Goal: Find specific page/section: Find specific page/section

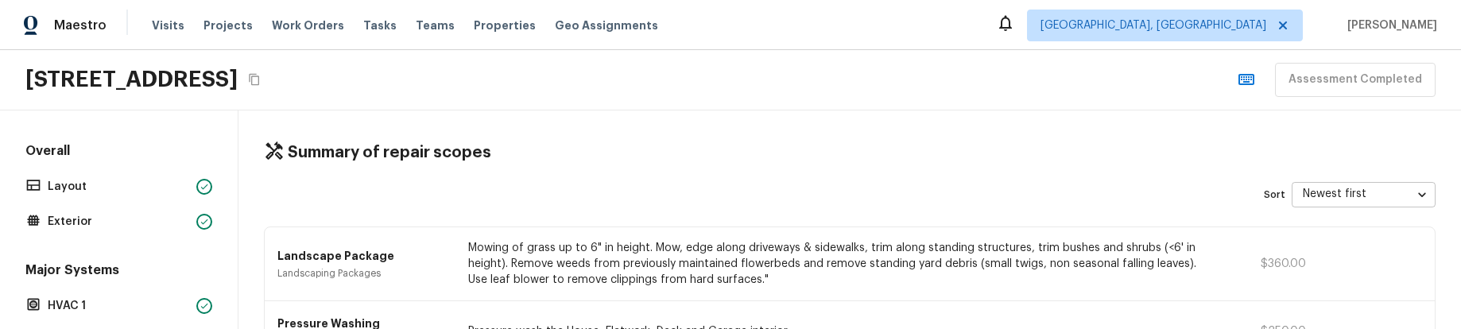
click at [770, 184] on div "Sort Newest first newestFirst ​" at bounding box center [850, 194] width 1172 height 25
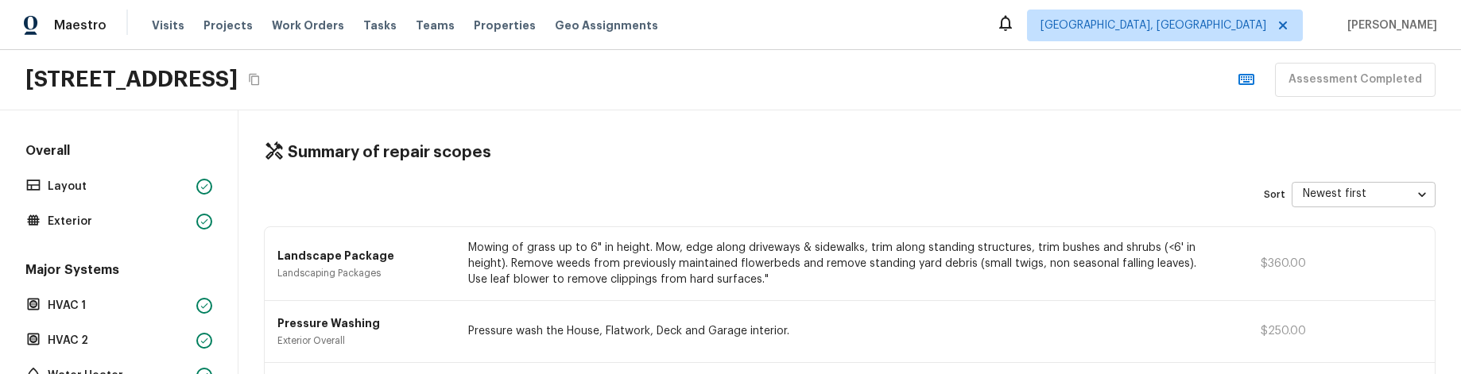
click at [816, 160] on div "Summary of repair scopes" at bounding box center [850, 152] width 1172 height 21
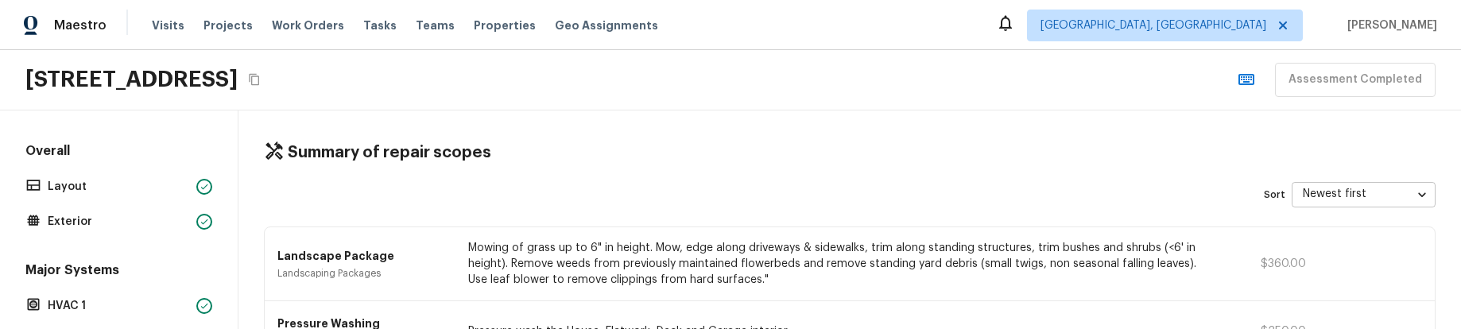
type input "area"
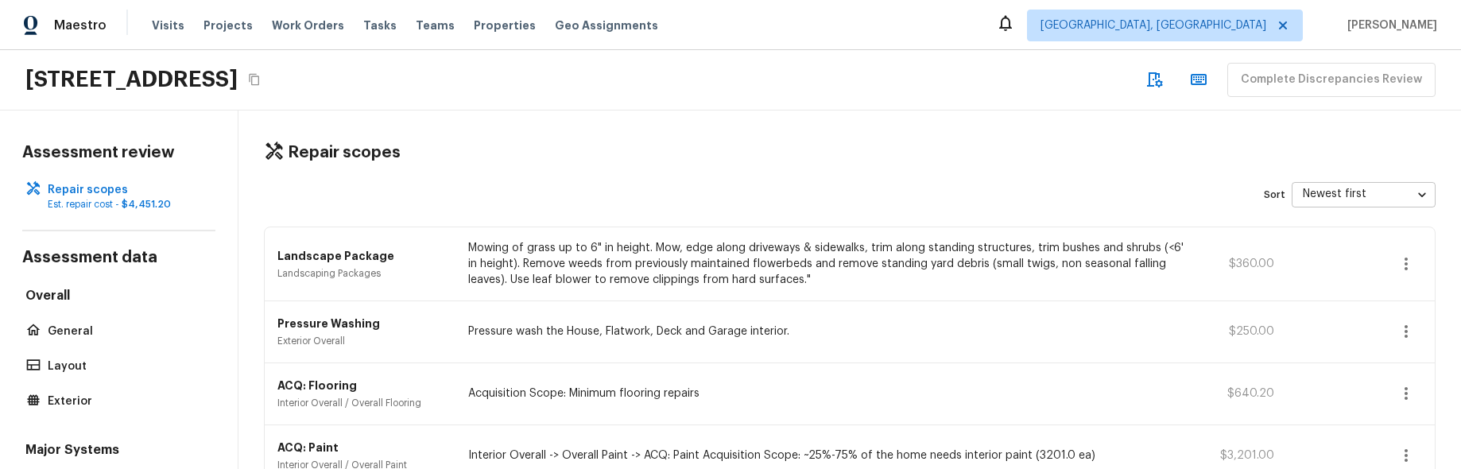
click at [916, 147] on div "Repair scopes" at bounding box center [850, 152] width 1172 height 21
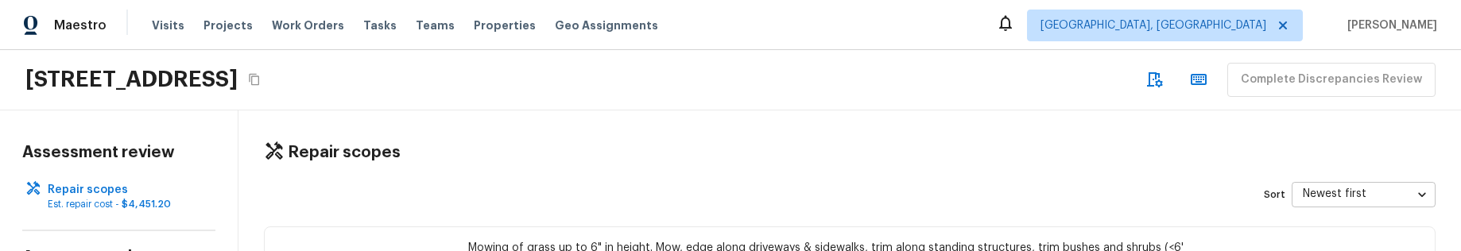
scroll to position [92, 0]
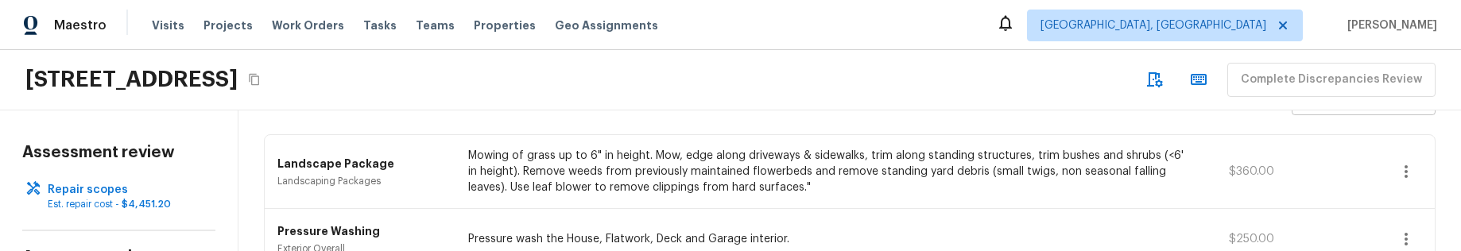
click at [1408, 171] on icon "button" at bounding box center [1406, 171] width 19 height 19
click at [1382, 153] on div at bounding box center [730, 125] width 1461 height 251
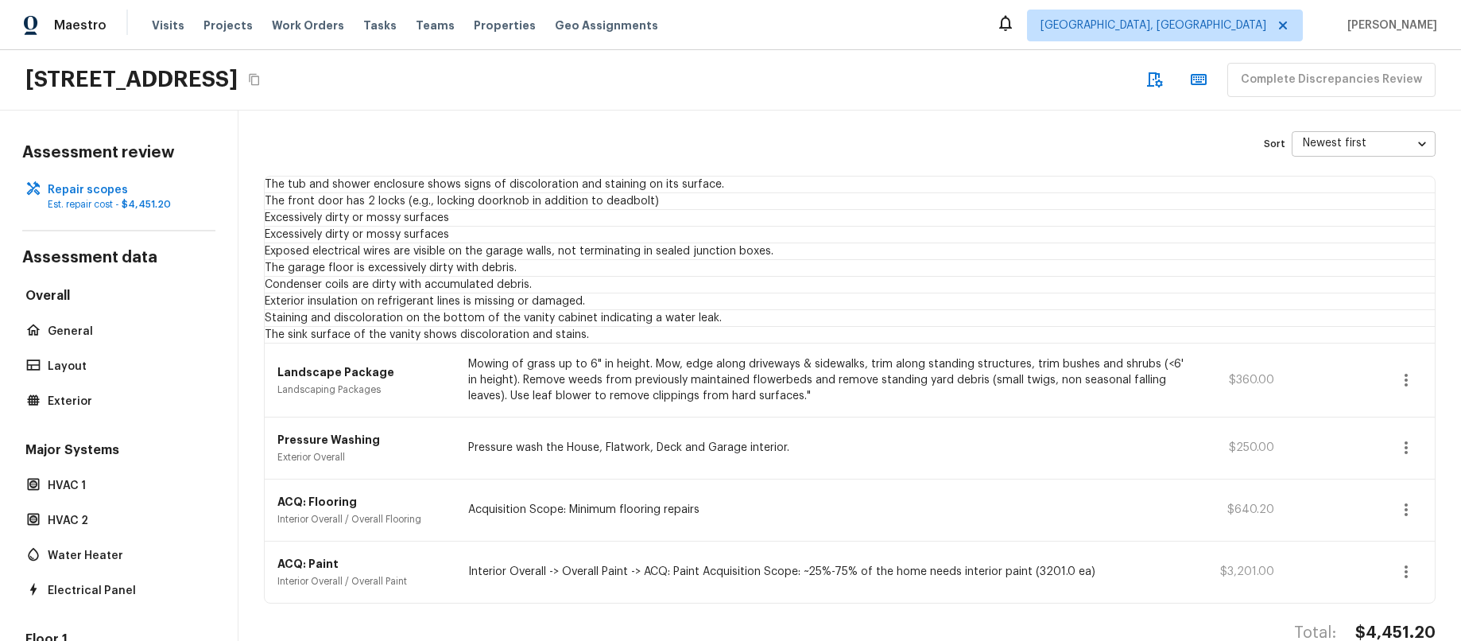
scroll to position [33, 0]
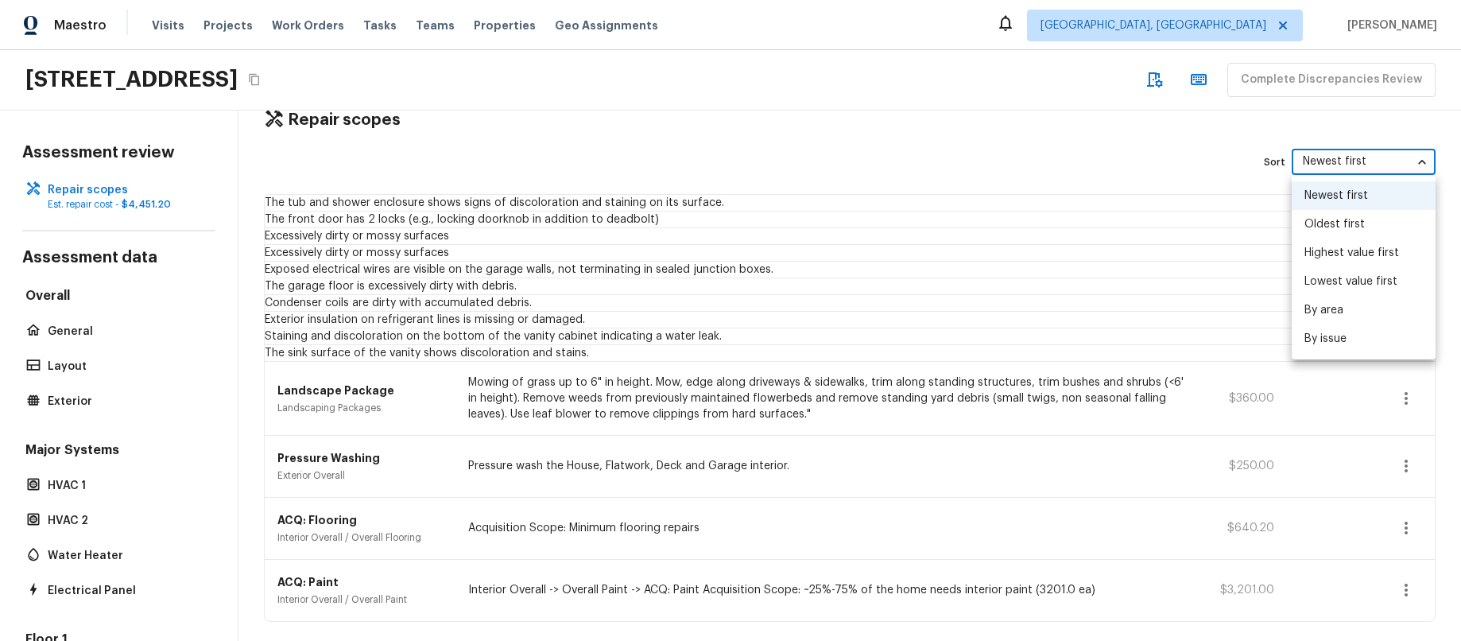
click at [1358, 165] on body "Maestro Visits Projects Work Orders Tasks Teams Properties Geo Assignments [GEO…" at bounding box center [730, 320] width 1461 height 641
click at [1361, 316] on li "By area" at bounding box center [1364, 310] width 144 height 29
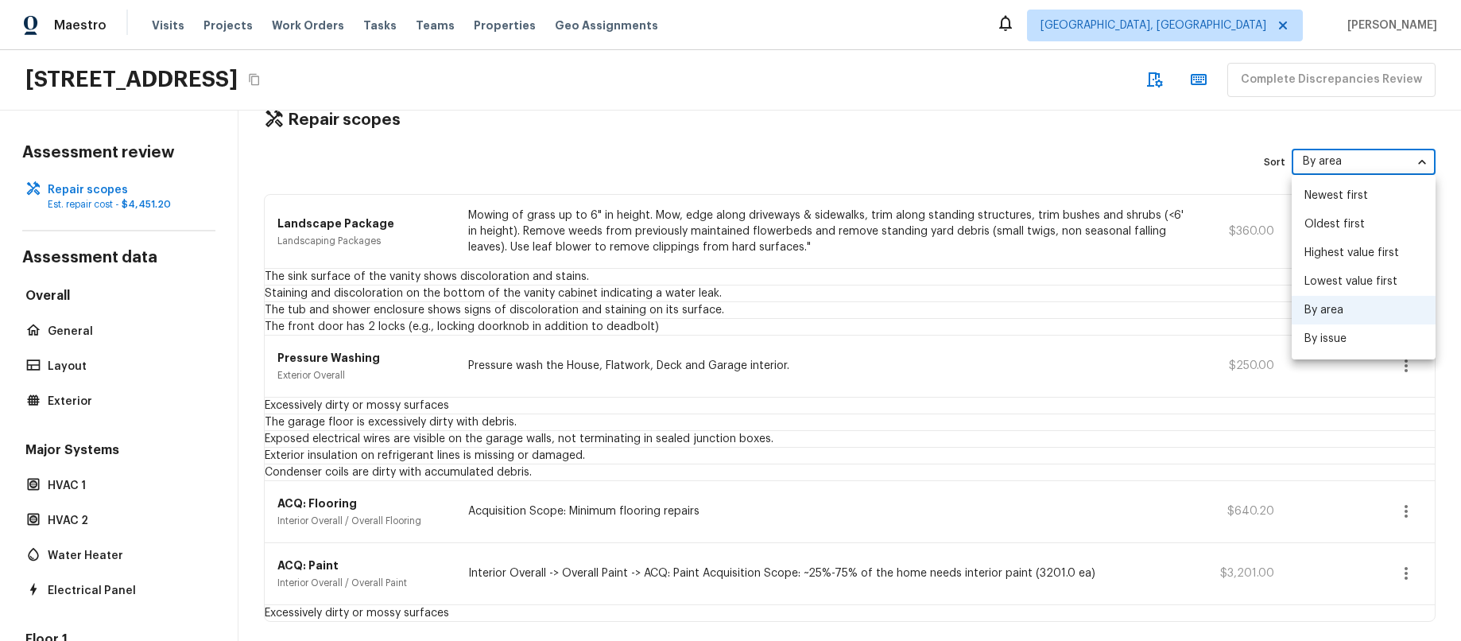
drag, startPoint x: 1379, startPoint y: 157, endPoint x: 1375, endPoint y: 177, distance: 21.1
click at [1379, 157] on body "Maestro Visits Projects Work Orders Tasks Teams Properties Geo Assignments [GEO…" at bounding box center [730, 320] width 1461 height 641
click at [1367, 272] on li "Lowest value first" at bounding box center [1364, 281] width 144 height 29
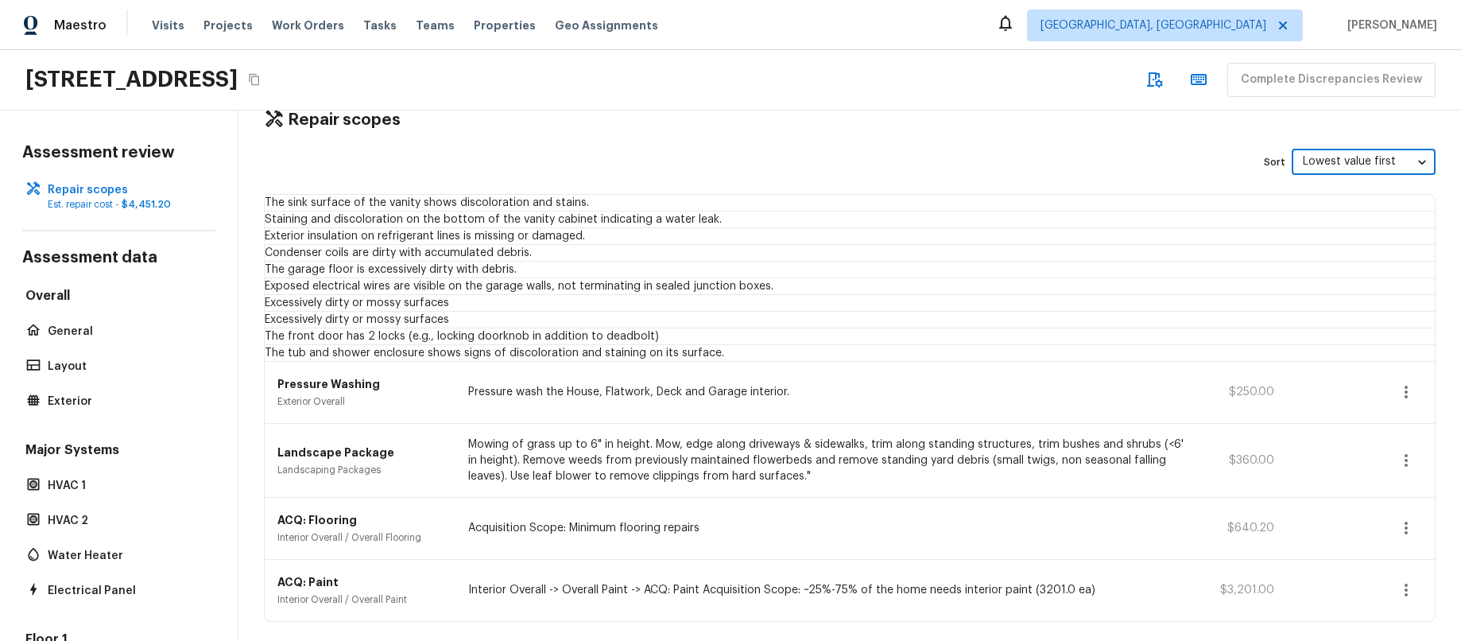
click at [1383, 161] on body "Maestro Visits Projects Work Orders Tasks Teams Properties Geo Assignments [GEO…" at bounding box center [730, 320] width 1461 height 641
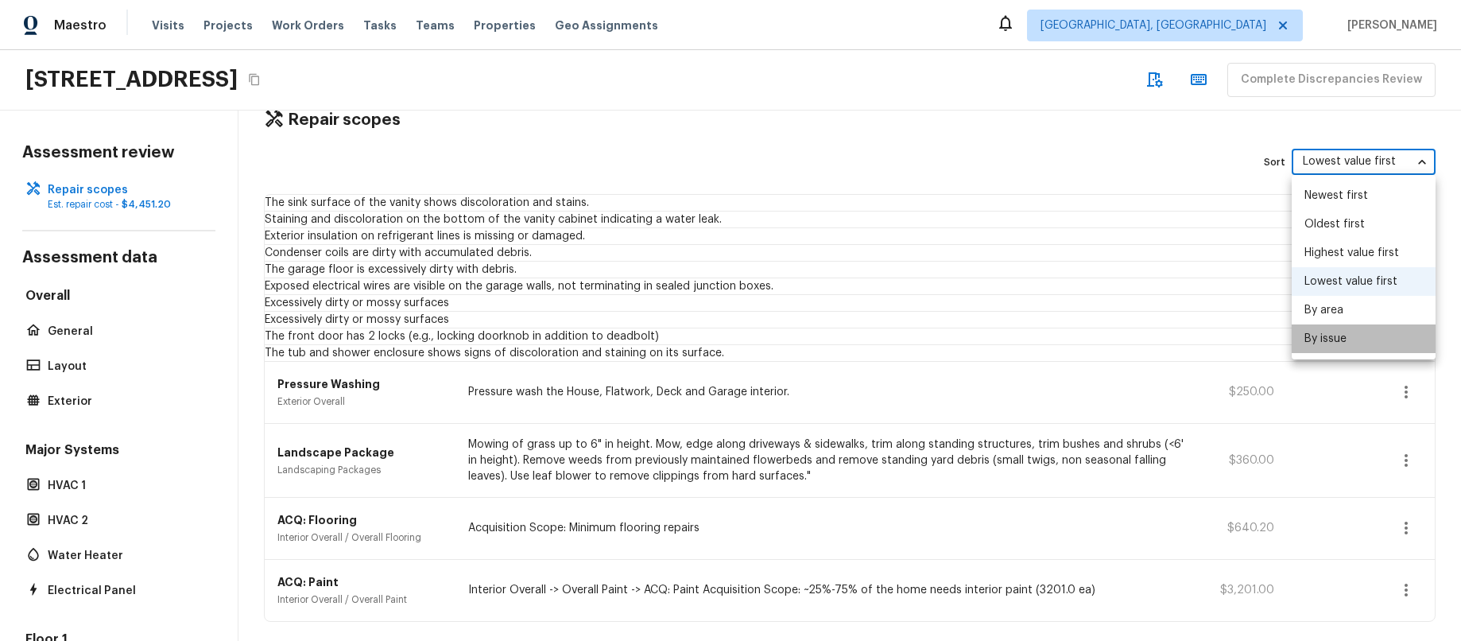
click at [1356, 332] on li "By issue" at bounding box center [1364, 338] width 144 height 29
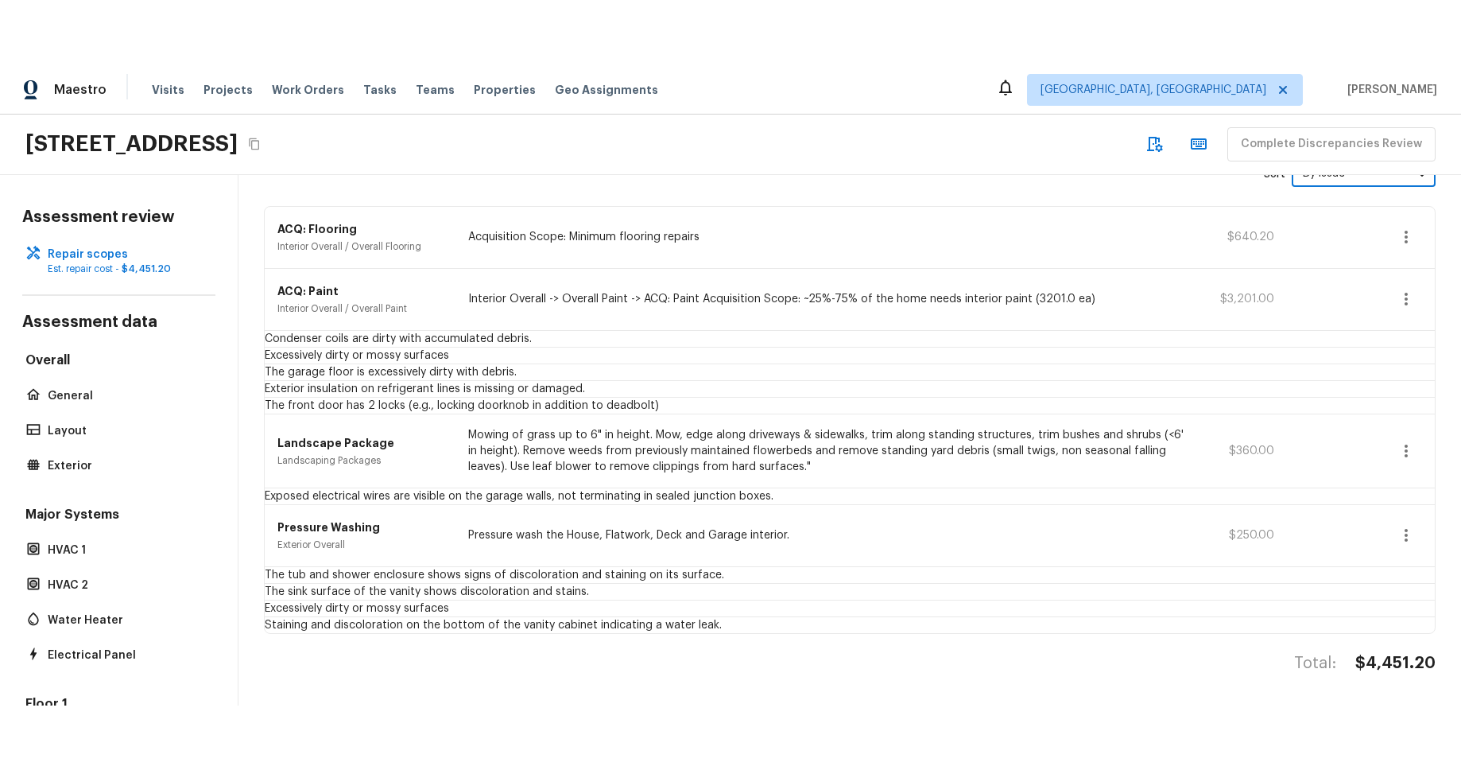
scroll to position [0, 0]
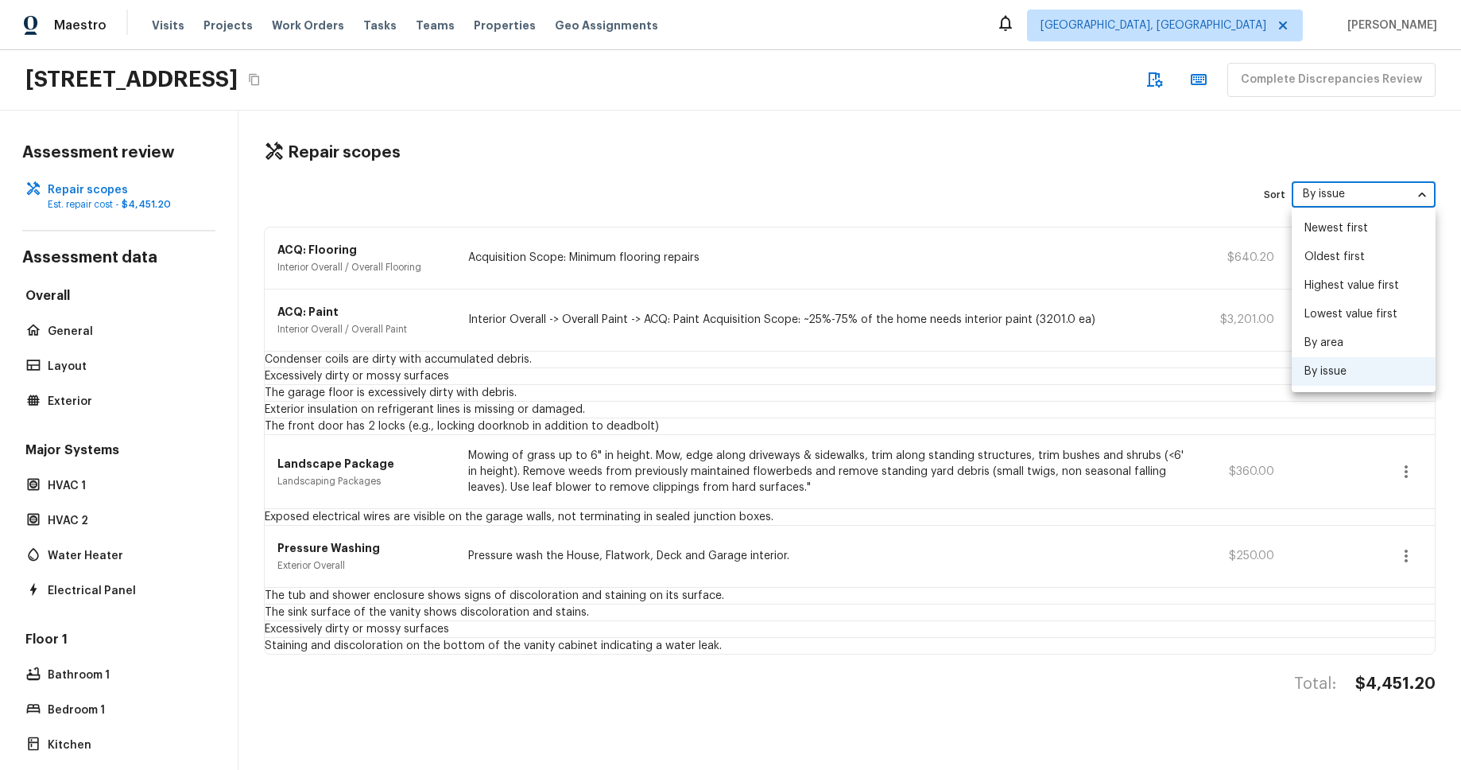
drag, startPoint x: 1333, startPoint y: 198, endPoint x: 1333, endPoint y: 209, distance: 11.2
click at [1332, 197] on body "Maestro Visits Projects Work Orders Tasks Teams Properties Geo Assignments [GEO…" at bounding box center [730, 385] width 1461 height 770
drag, startPoint x: 1343, startPoint y: 344, endPoint x: 1299, endPoint y: 328, distance: 46.8
click at [1343, 344] on li "By area" at bounding box center [1364, 342] width 144 height 29
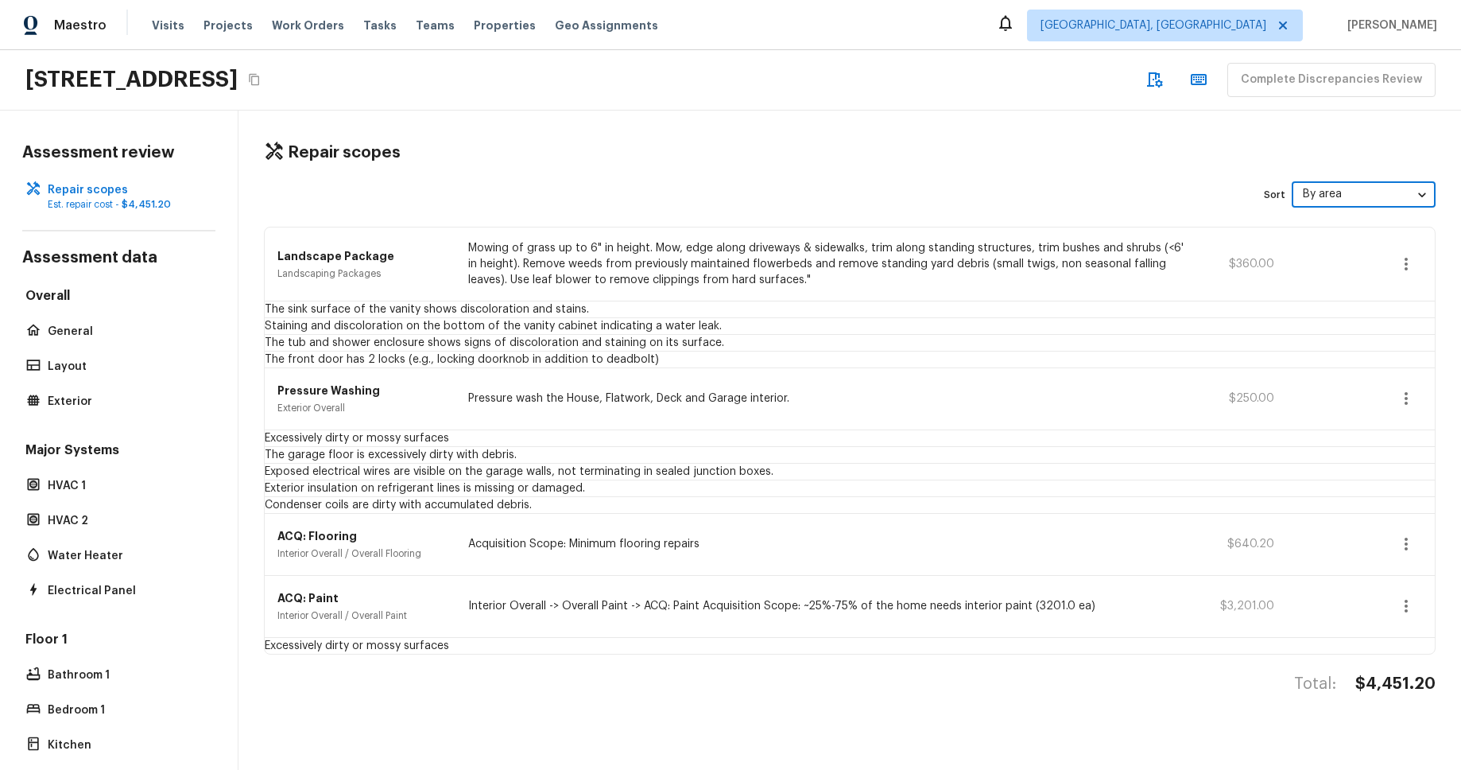
click at [735, 183] on div "Sort By area area ​" at bounding box center [850, 194] width 1172 height 25
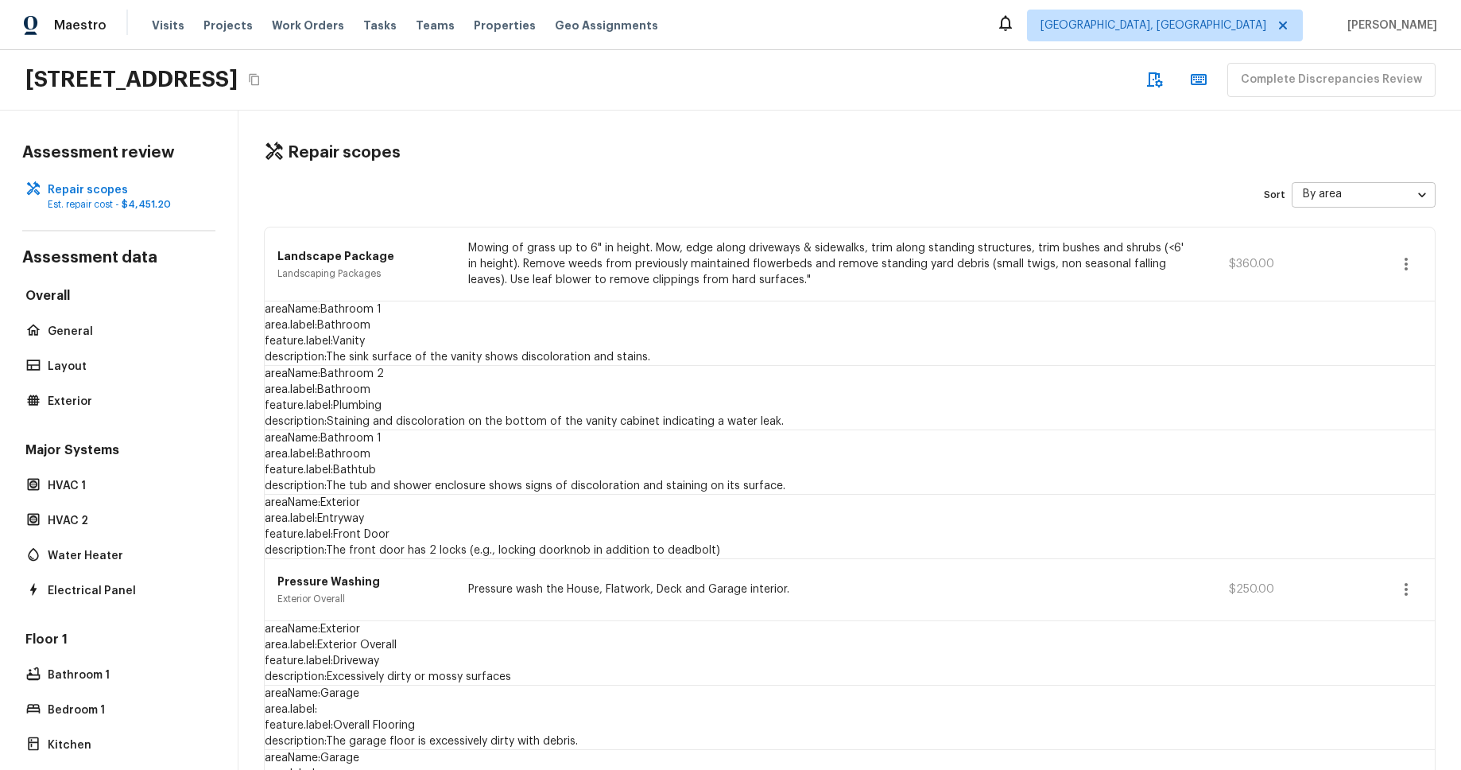
click at [1367, 195] on body "Maestro Visits Projects Work Orders Tasks Teams Properties Geo Assignments [GEO…" at bounding box center [730, 385] width 1461 height 770
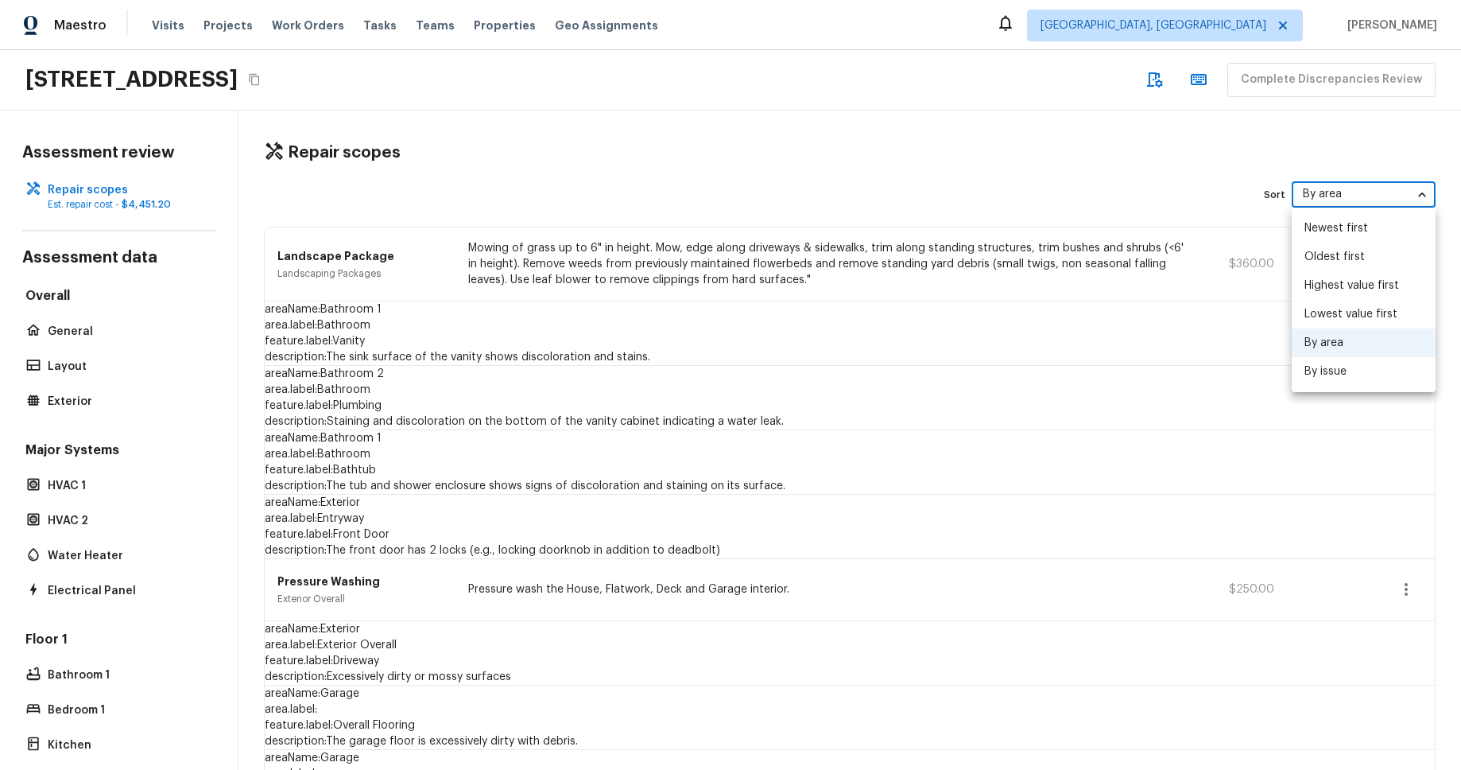
click at [1387, 235] on li "Newest first" at bounding box center [1364, 228] width 144 height 29
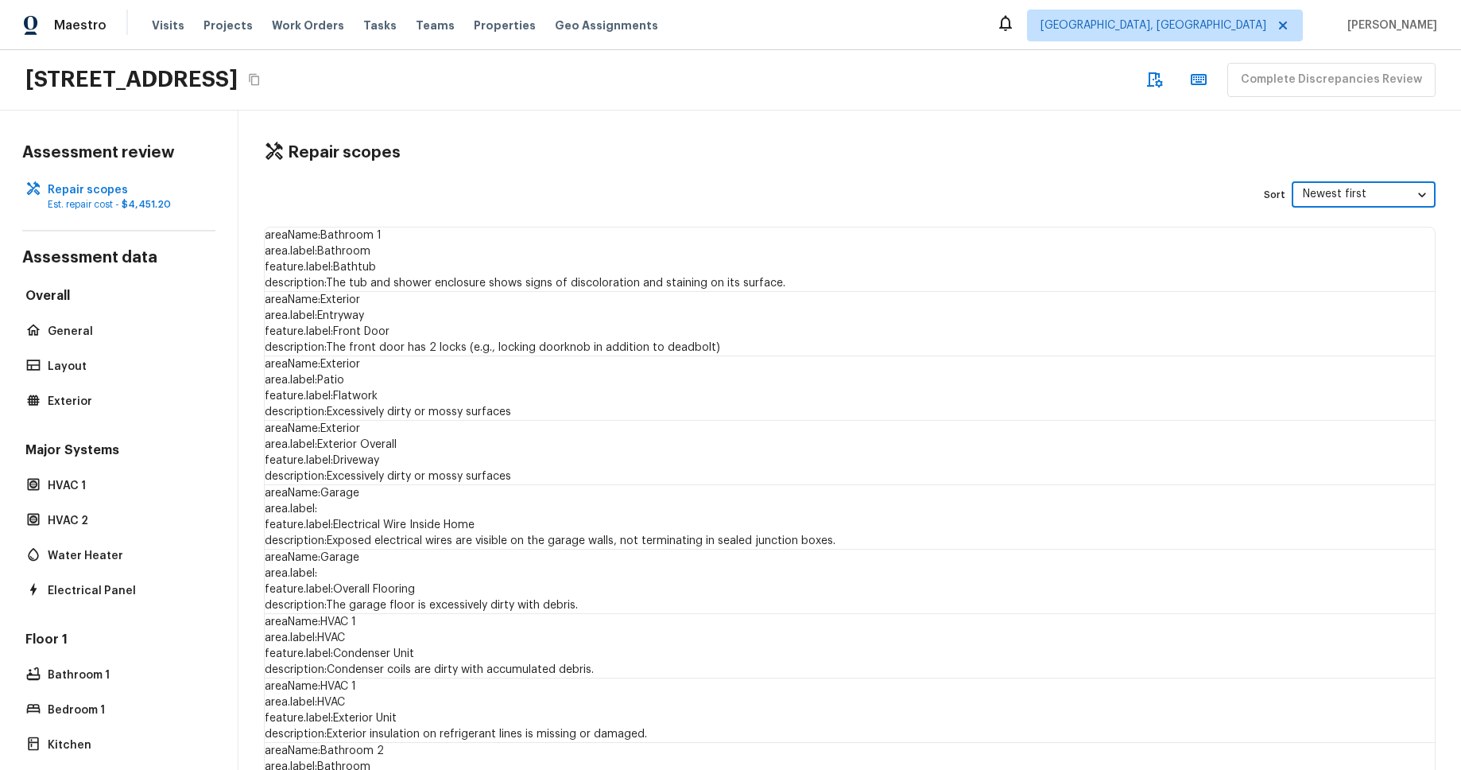
click at [1383, 199] on body "Maestro Visits Projects Work Orders Tasks Teams Properties Geo Assignments [GEO…" at bounding box center [730, 385] width 1461 height 770
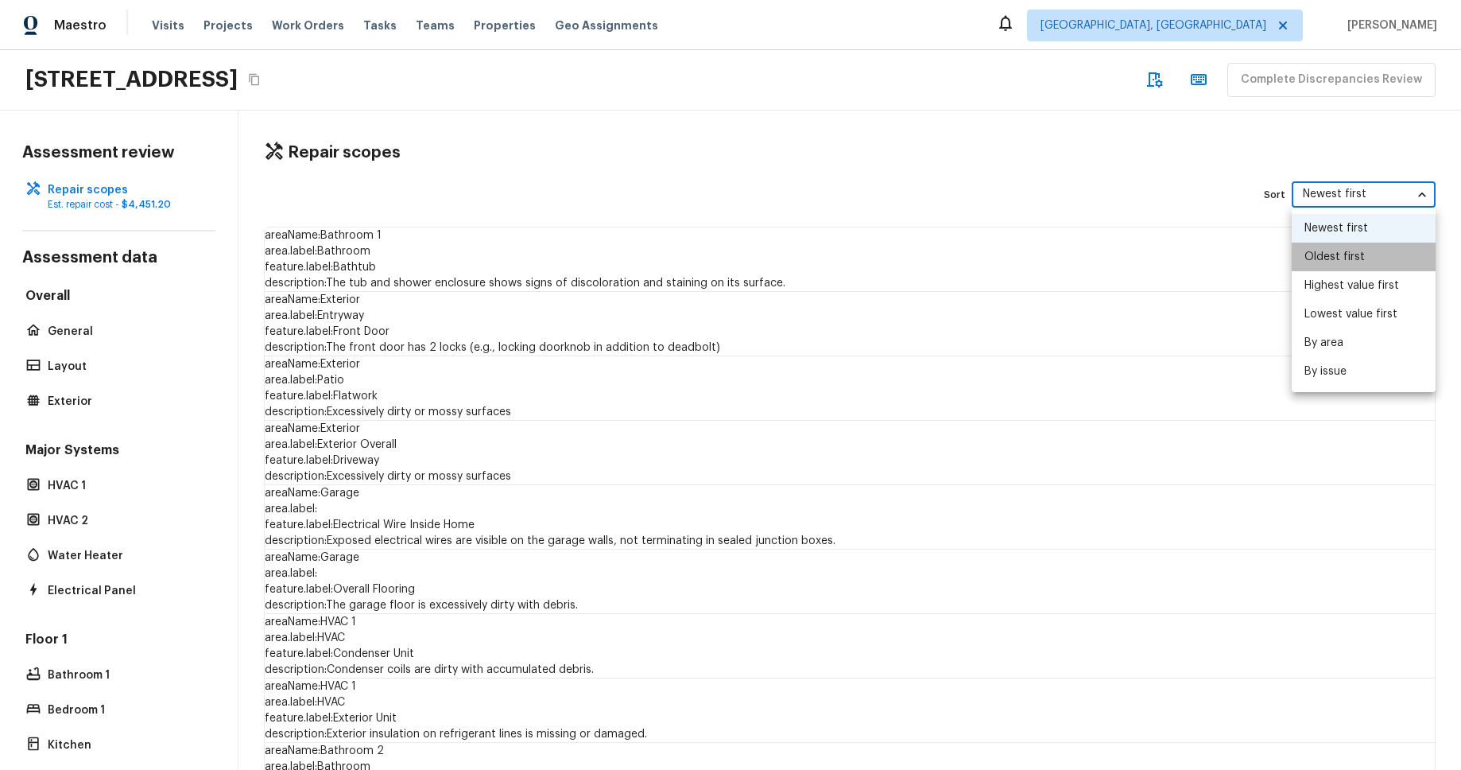
click at [1366, 242] on li "Oldest first" at bounding box center [1364, 256] width 144 height 29
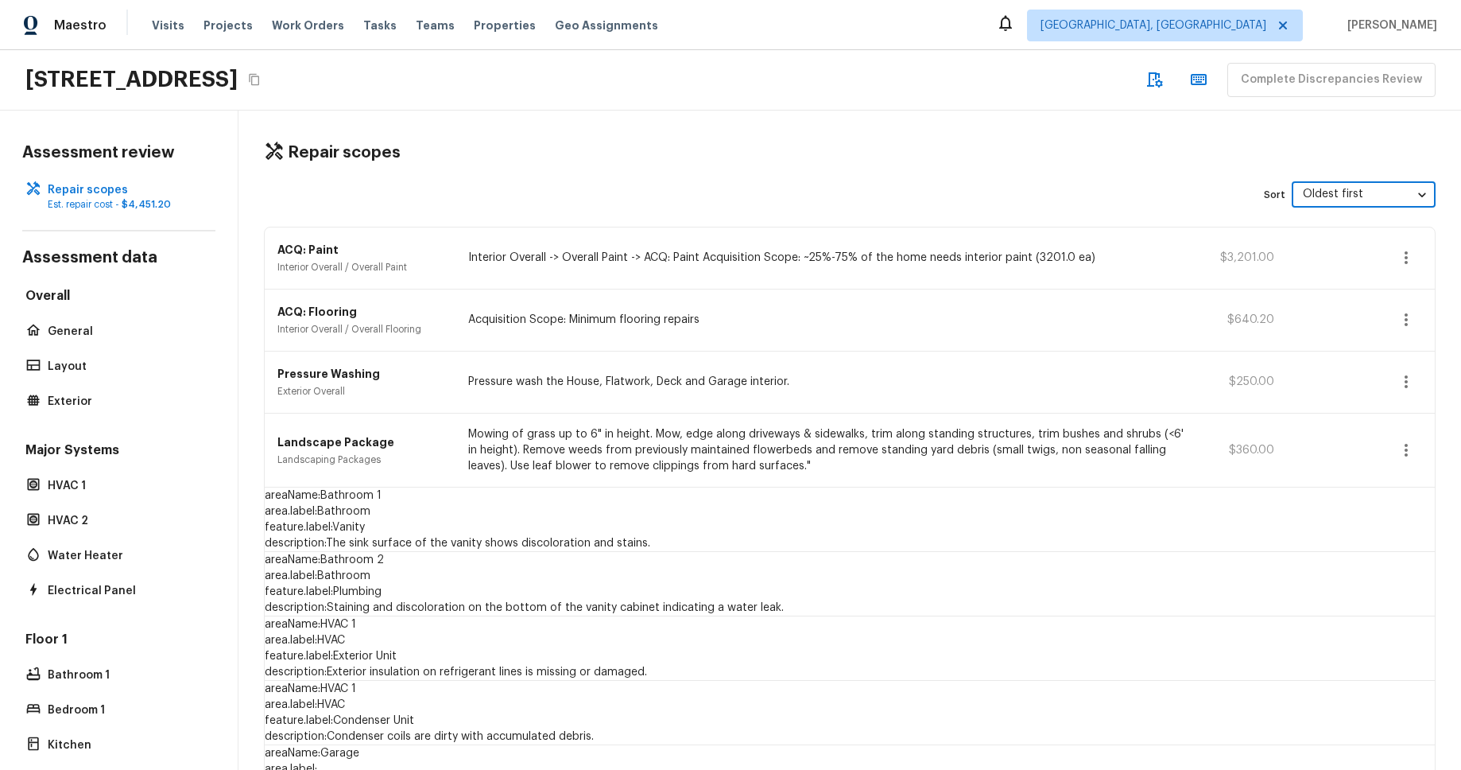
click at [1379, 196] on body "Maestro Visits Projects Work Orders Tasks Teams Properties Geo Assignments [GEO…" at bounding box center [730, 385] width 1461 height 770
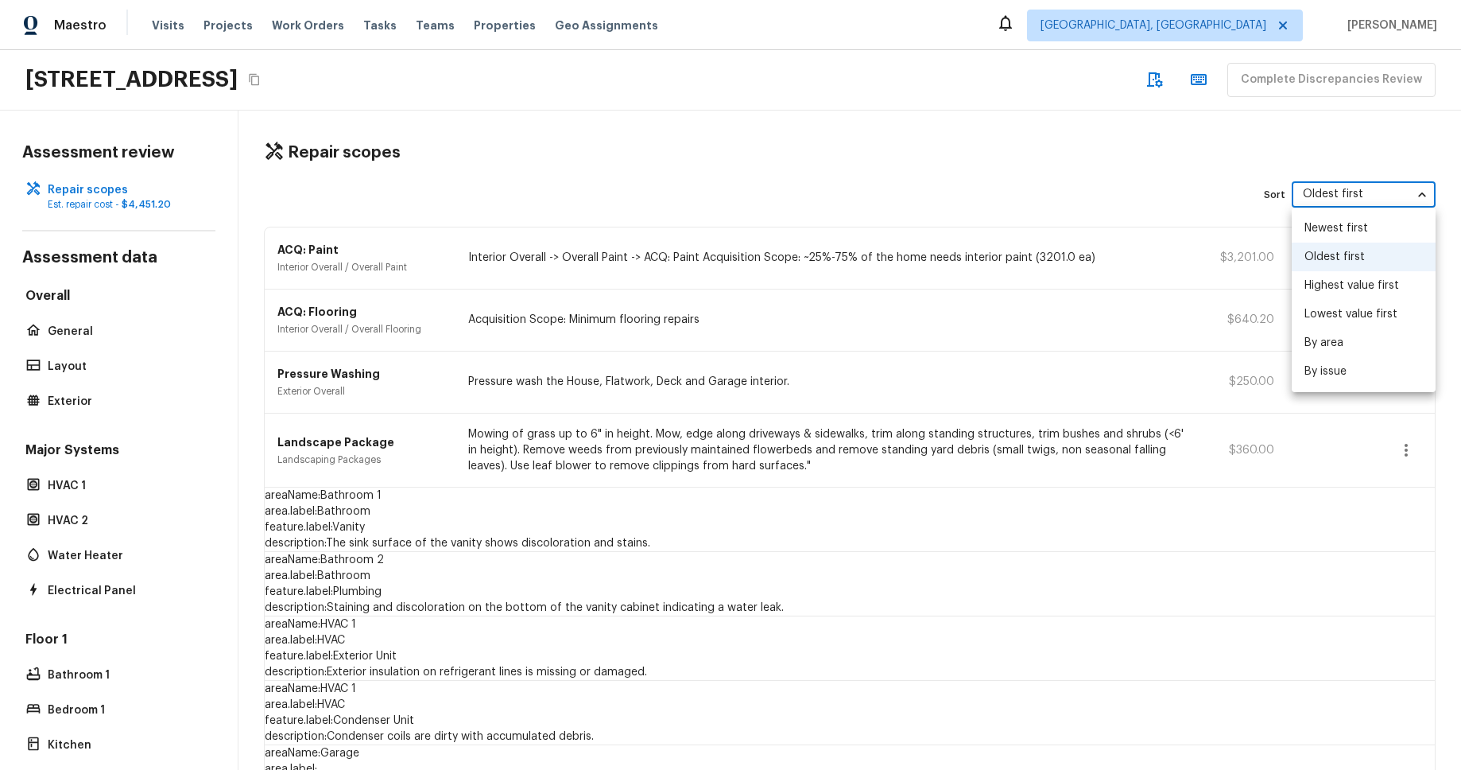
click at [1372, 230] on li "Newest first" at bounding box center [1364, 228] width 144 height 29
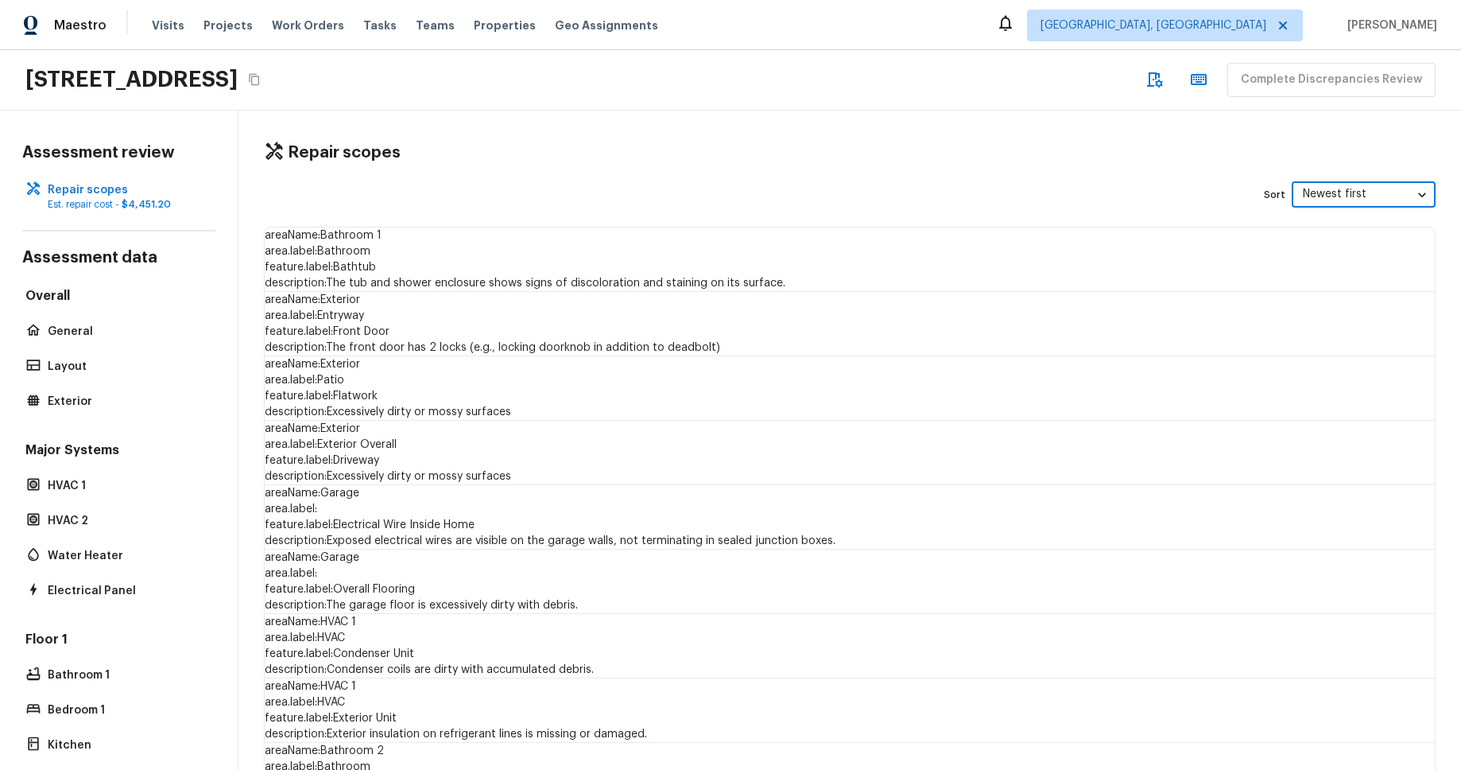
click at [1327, 203] on body "Maestro Visits Projects Work Orders Tasks Teams Properties Geo Assignments [GEO…" at bounding box center [730, 385] width 1461 height 770
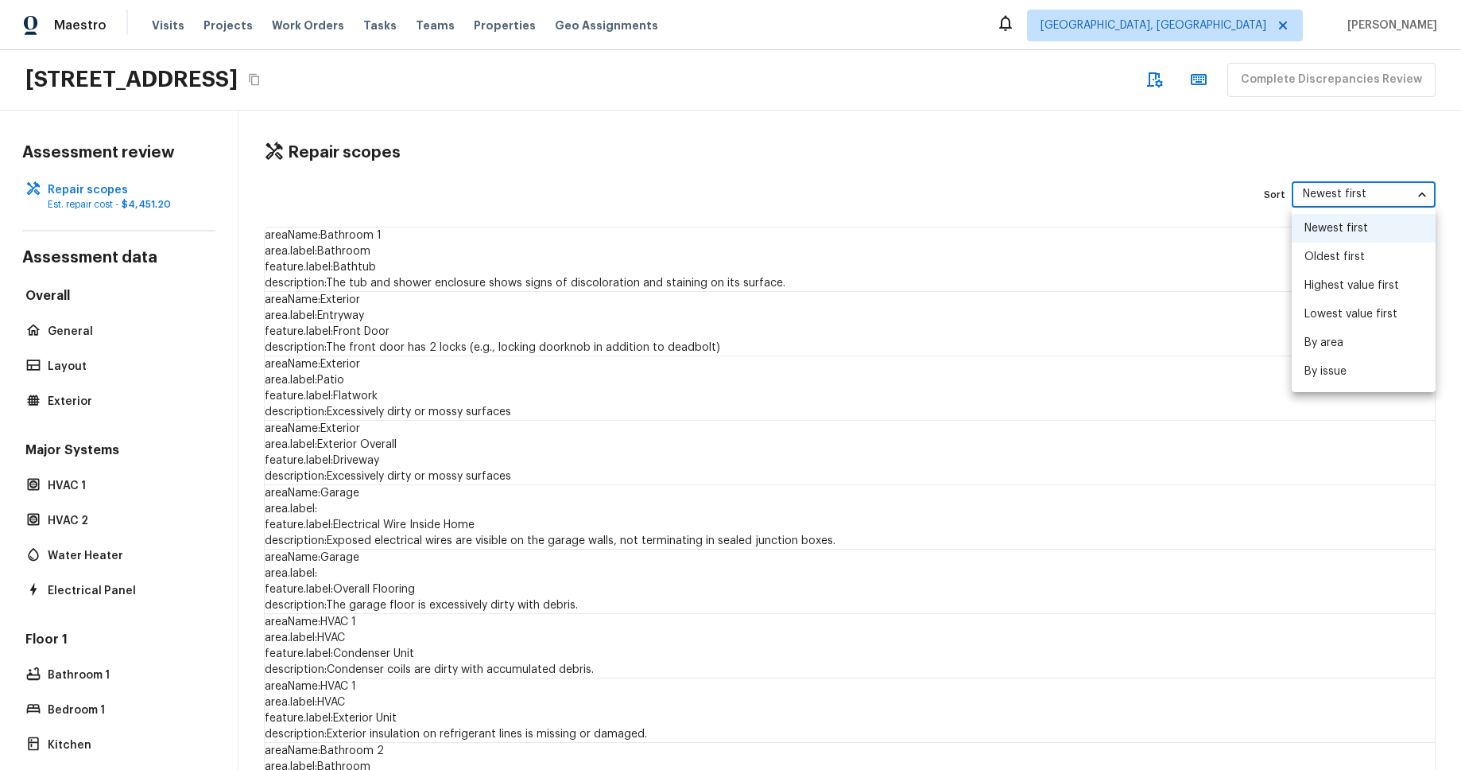
click at [1335, 254] on li "Oldest first" at bounding box center [1364, 256] width 144 height 29
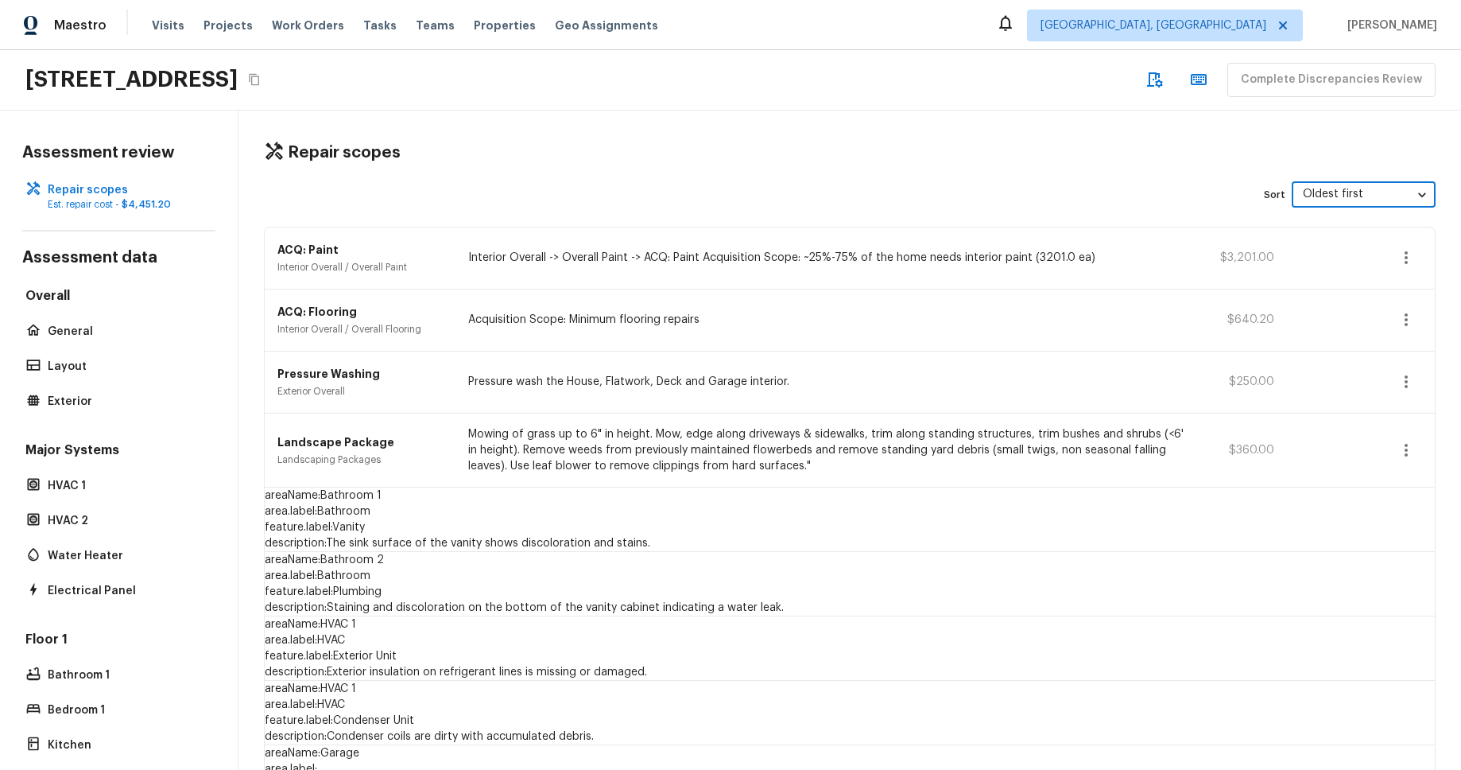
click at [1387, 200] on body "Maestro Visits Projects Work Orders Tasks Teams Properties Geo Assignments [GEO…" at bounding box center [730, 385] width 1461 height 770
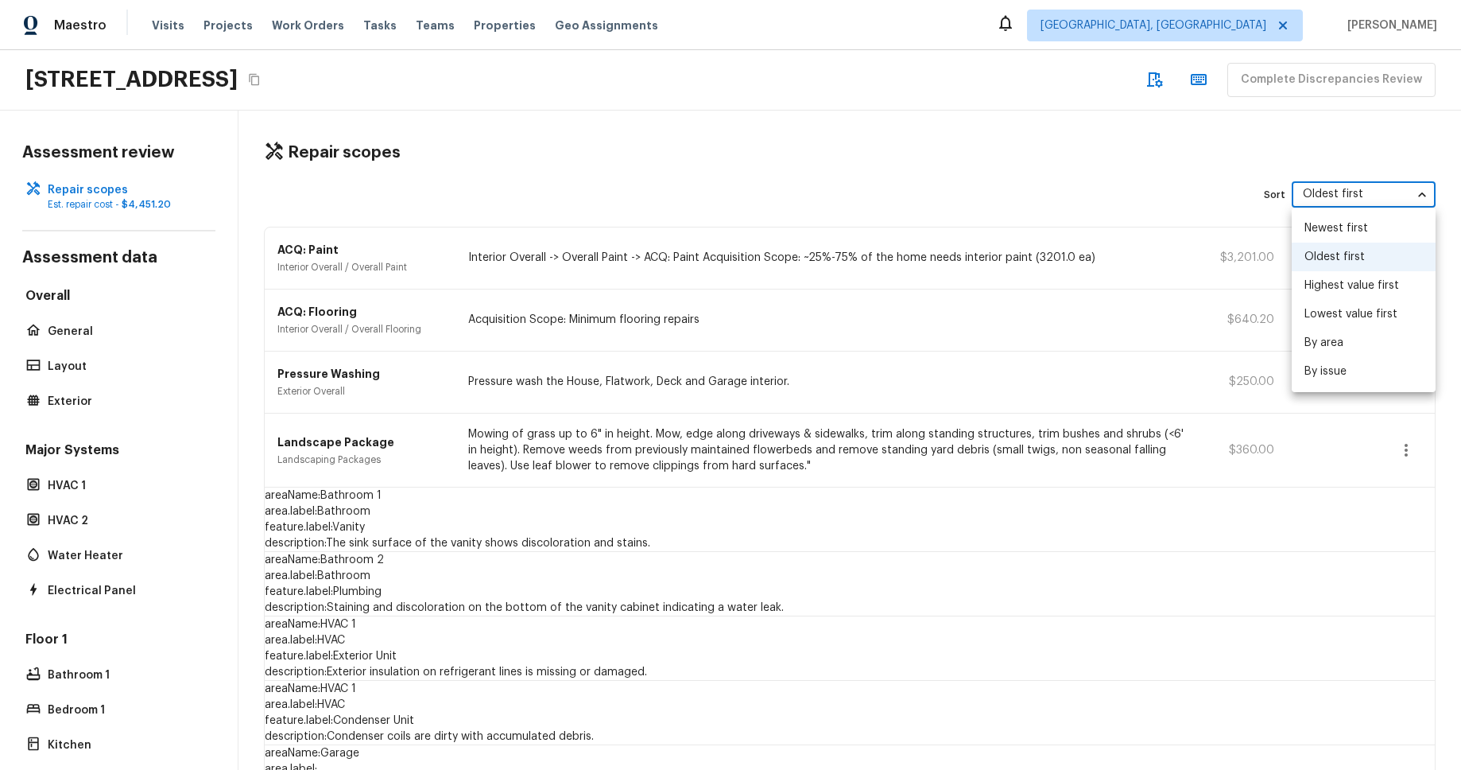
click at [1375, 347] on li "By area" at bounding box center [1364, 342] width 144 height 29
type input "area"
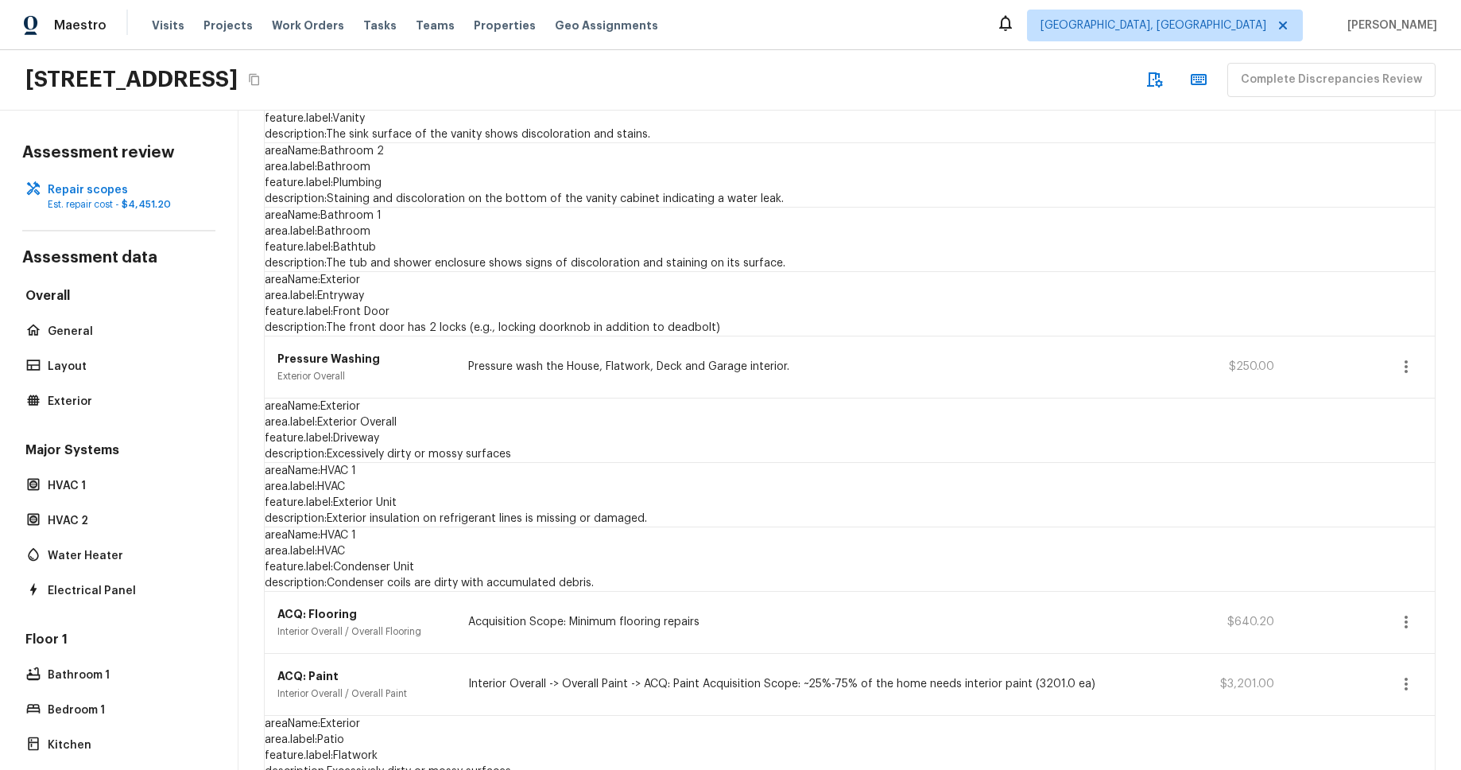
scroll to position [433, 0]
